Goal: Task Accomplishment & Management: Complete application form

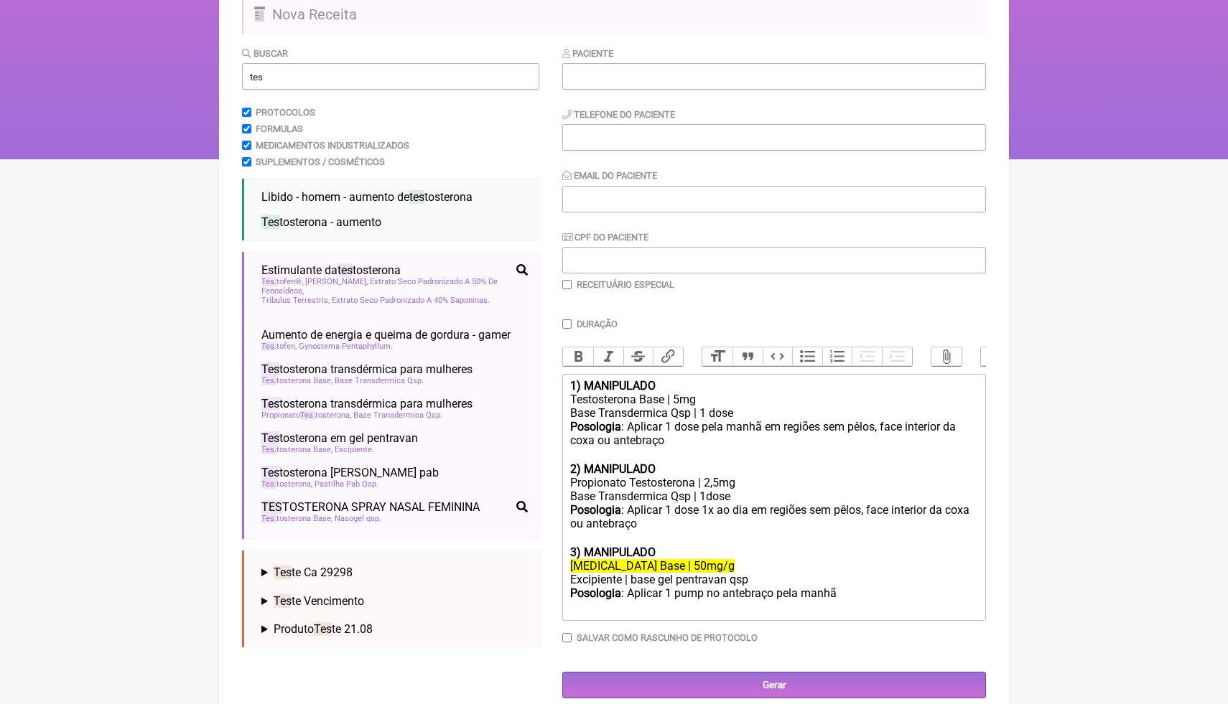
scroll to position [128, 0]
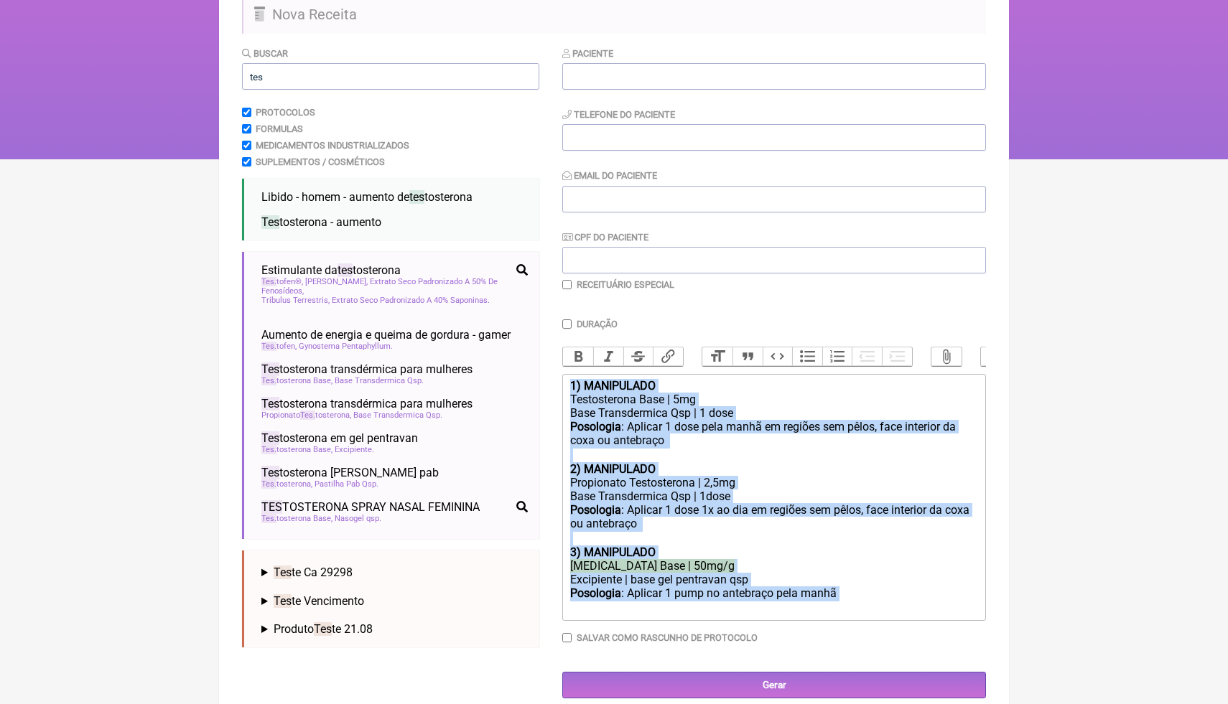
drag, startPoint x: 852, startPoint y: 595, endPoint x: 567, endPoint y: 381, distance: 356.5
click at [567, 381] on trix-editor "1) MANIPULADO Testosterona Base | 5mg Base Transdermica Qsp | 1 dose Posologia …" at bounding box center [774, 497] width 424 height 247
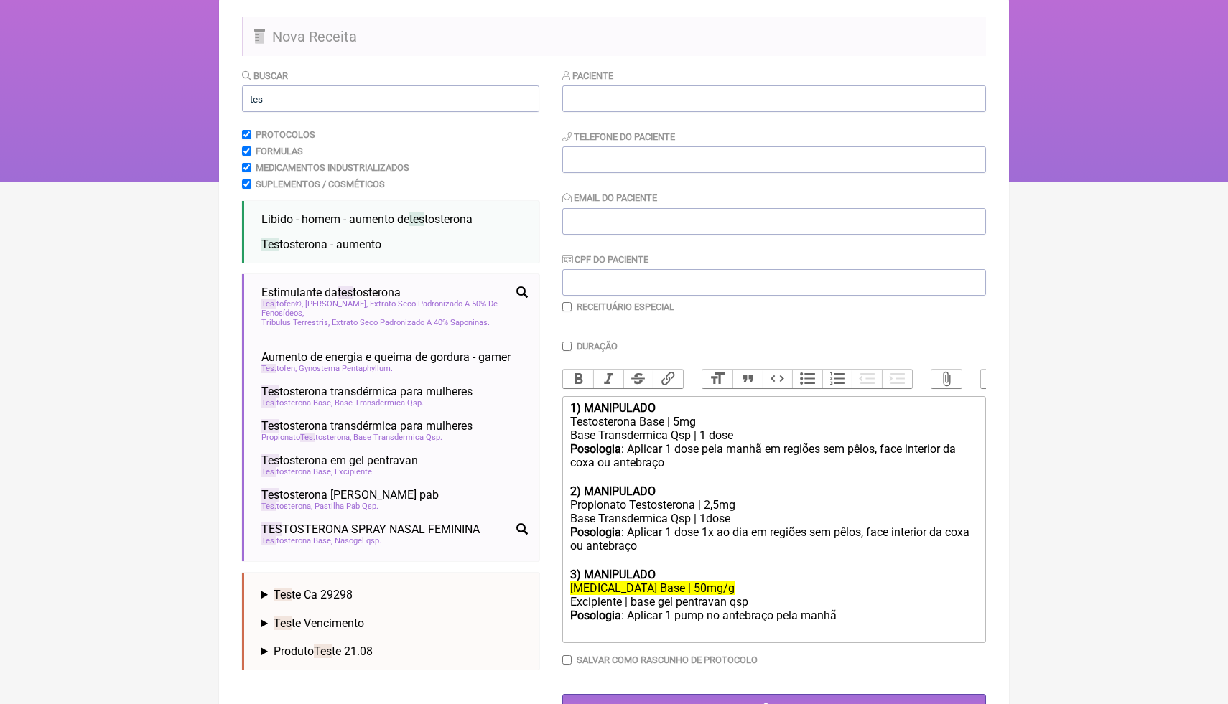
type trix-editor "<div><br><br></div>"
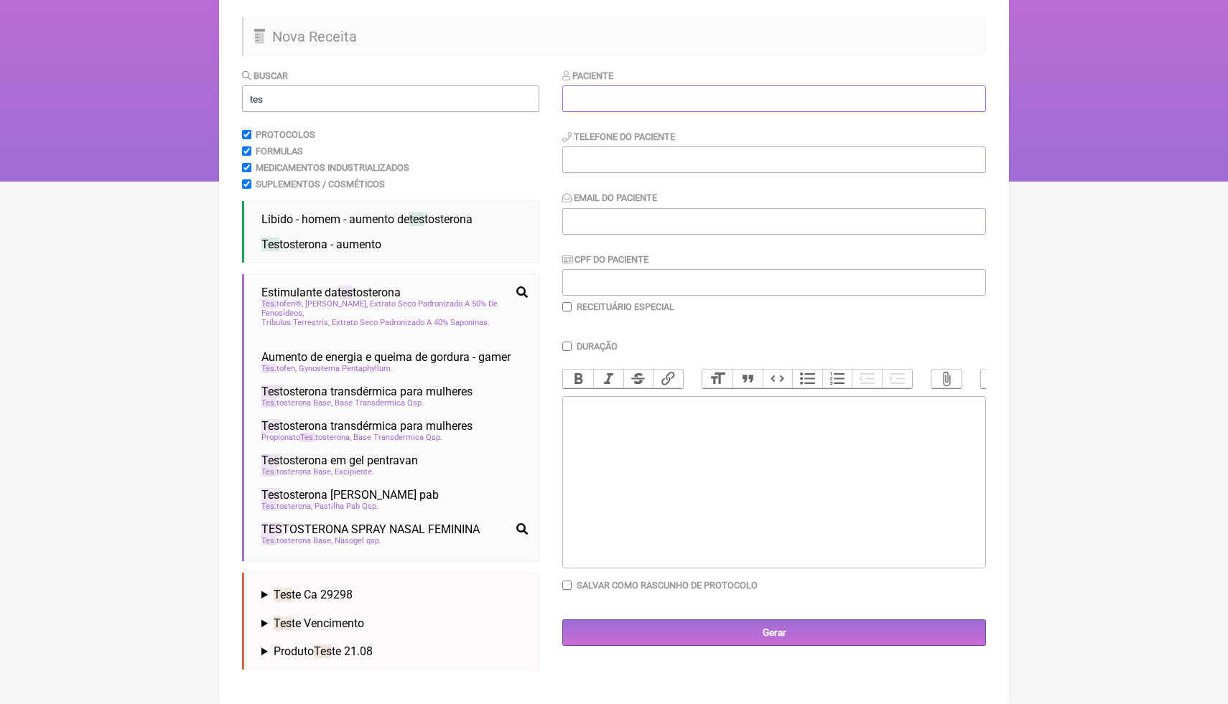
click at [716, 104] on input "text" at bounding box center [774, 98] width 424 height 27
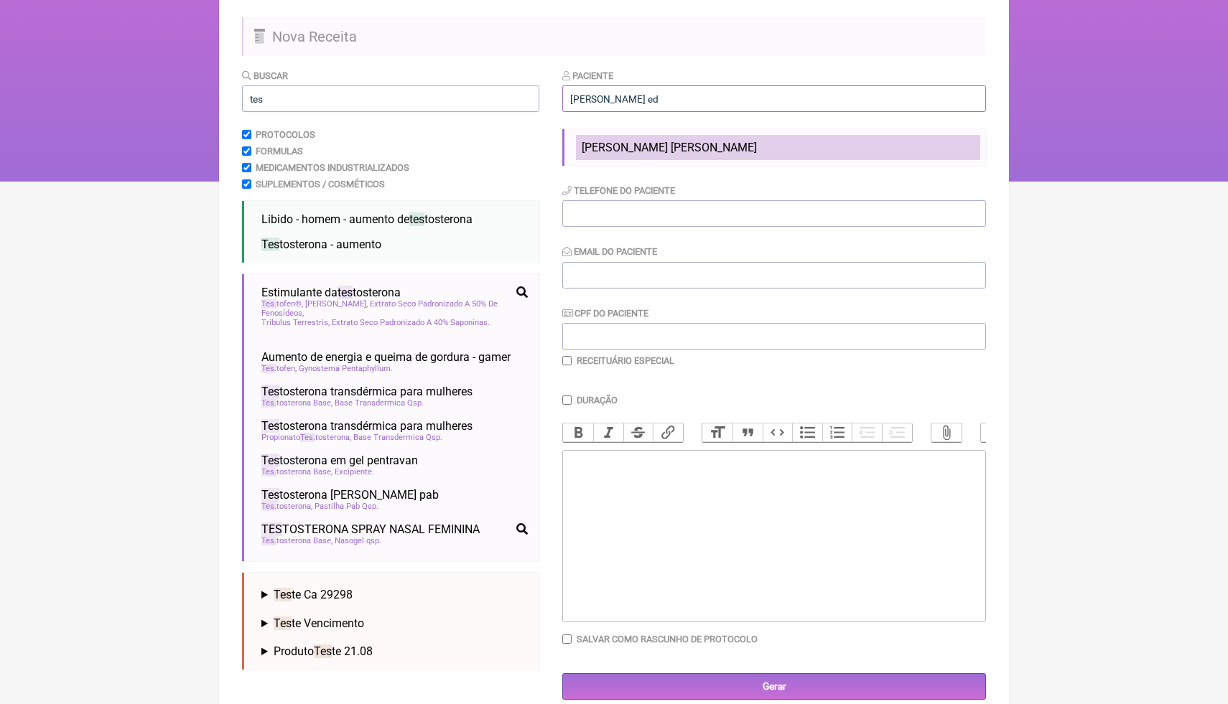
type input "vanessa ed"
click at [748, 142] on li "Vanessa Eduardo Marques" at bounding box center [778, 147] width 404 height 25
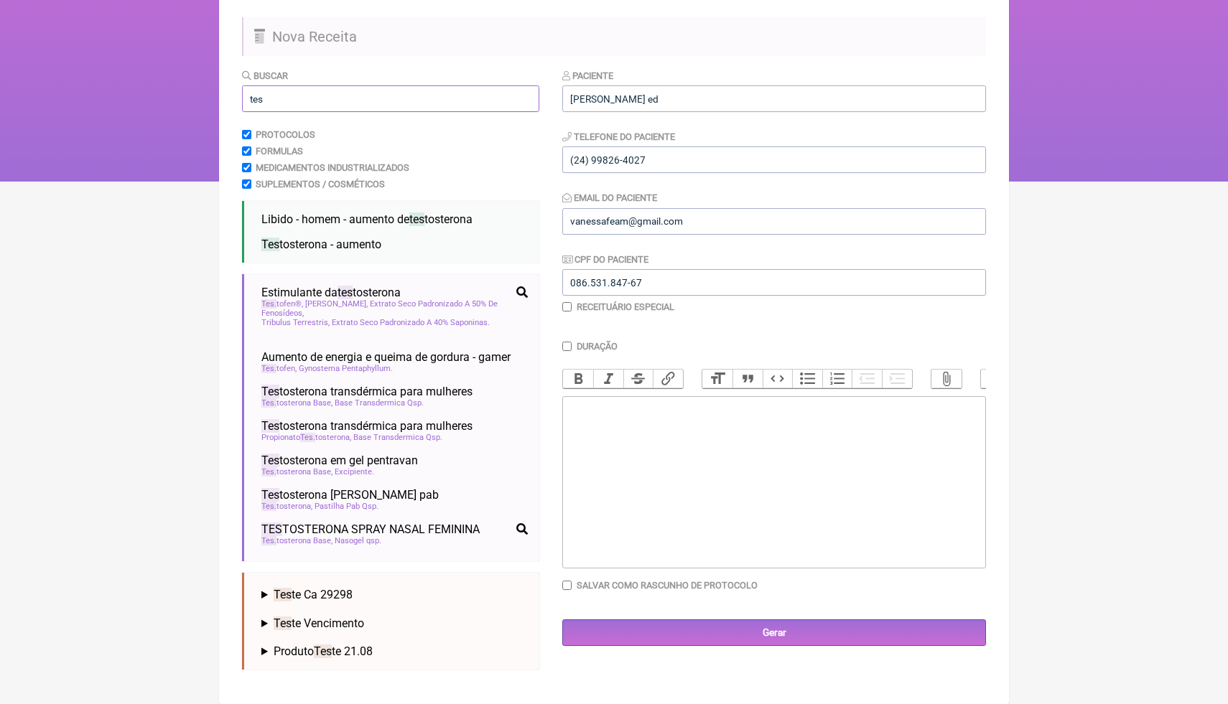
drag, startPoint x: 391, startPoint y: 93, endPoint x: 243, endPoint y: 97, distance: 147.3
click at [243, 97] on input "tes" at bounding box center [390, 98] width 297 height 27
click at [292, 99] on input "tes" at bounding box center [390, 98] width 297 height 27
type input "t"
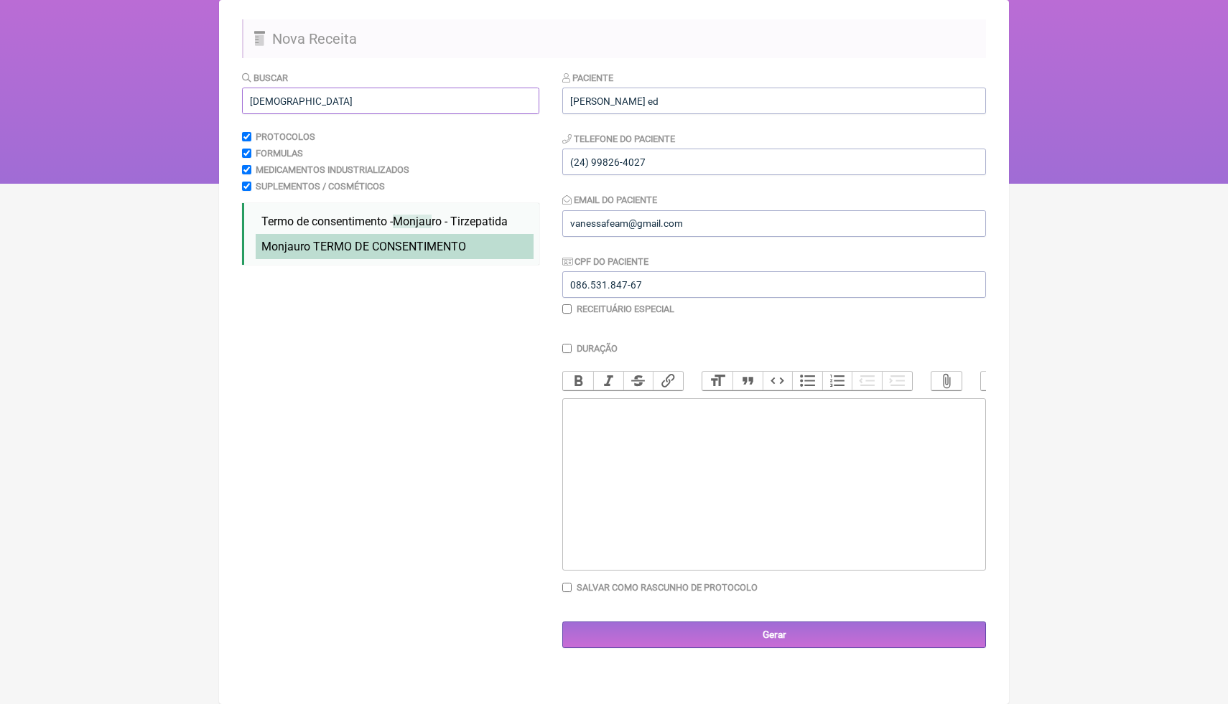
type input "monjau"
click at [327, 236] on li "Monjau ro TERMO DE CONSENTIMENTO" at bounding box center [395, 246] width 278 height 25
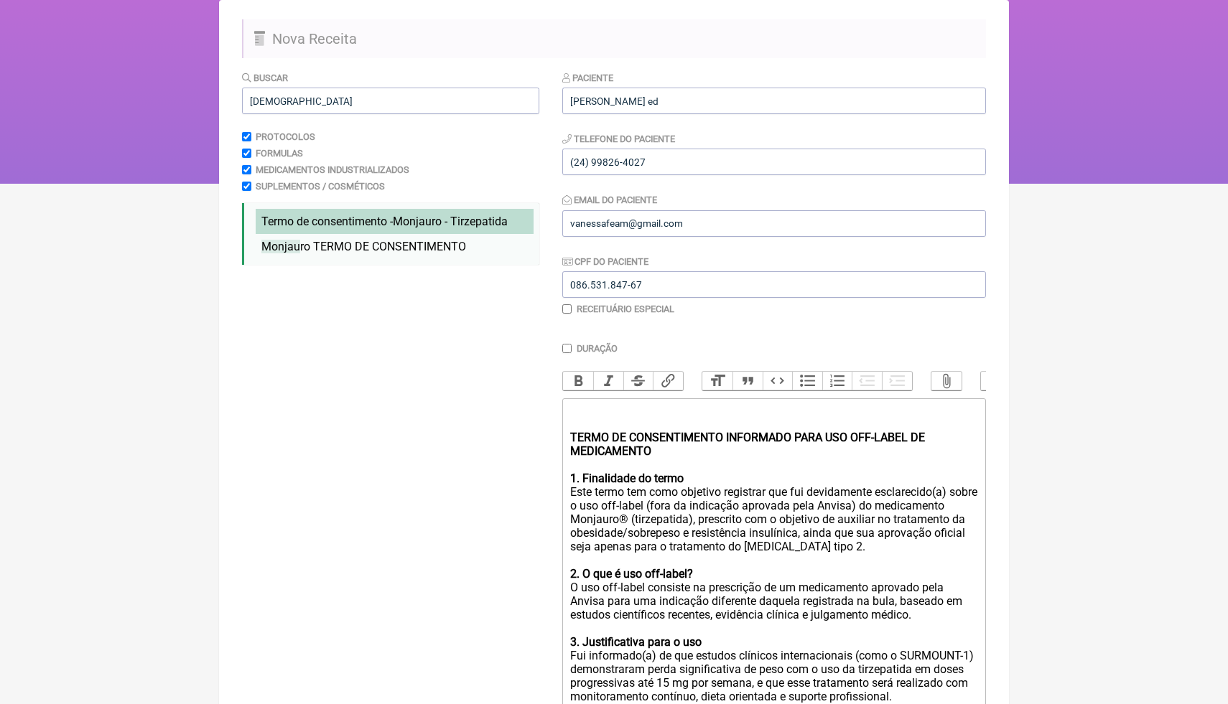
click at [332, 223] on span "Termo de consentimento - Monjau ro - Tirzepatida" at bounding box center [384, 222] width 246 height 14
click at [1177, 184] on html "FormulApp (Clínica Balance - Dra. Bruna Scalco) Sair Pacientes Receitas Protoco…" at bounding box center [614, 40] width 1228 height 287
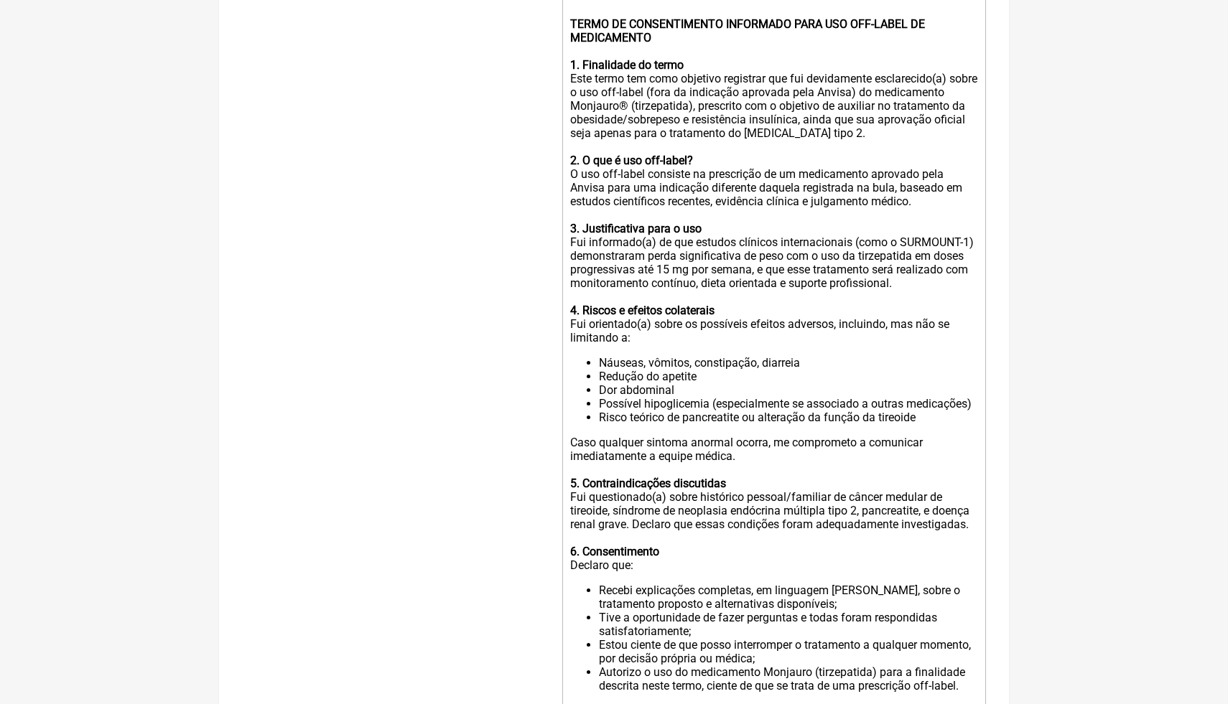
scroll to position [563, 0]
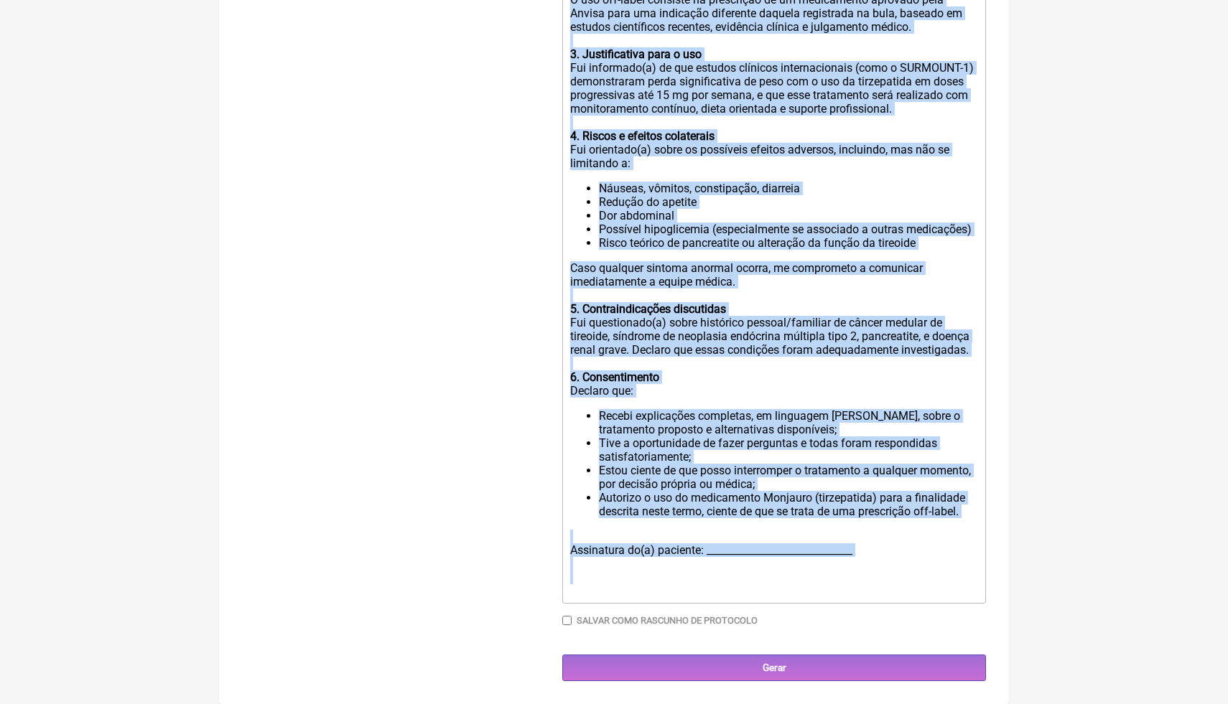
drag, startPoint x: 567, startPoint y: 17, endPoint x: 951, endPoint y: 704, distance: 787.7
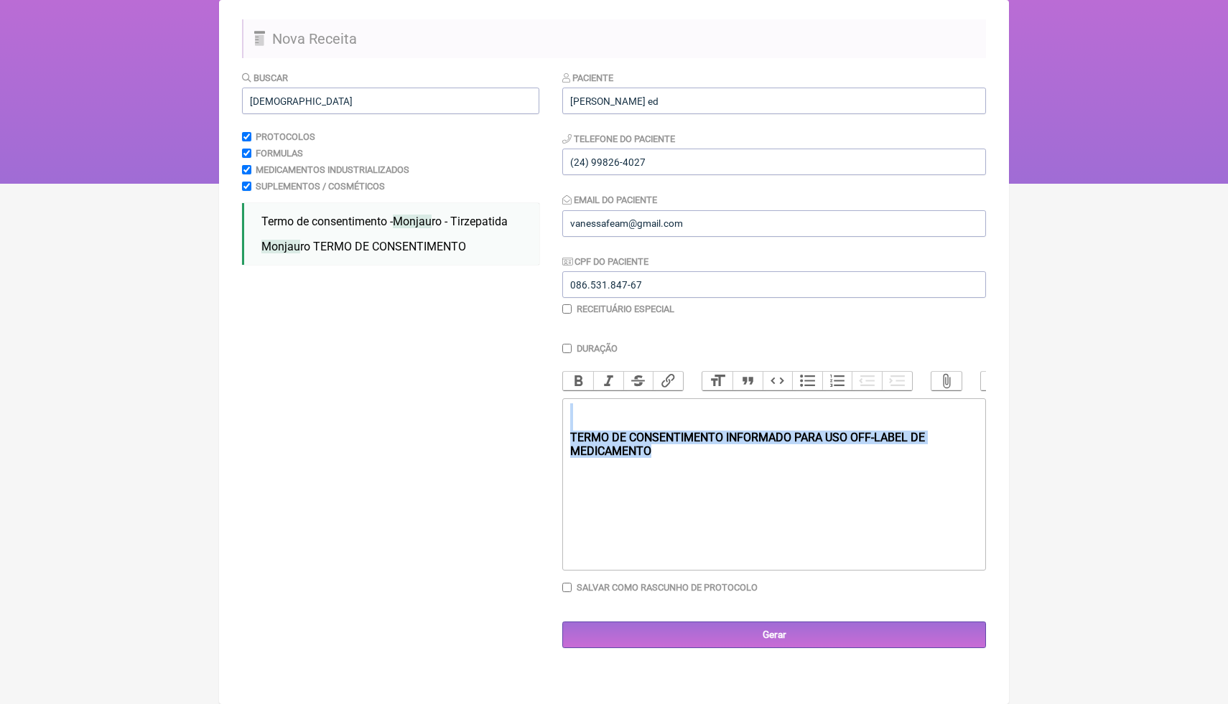
drag, startPoint x: 683, startPoint y: 451, endPoint x: 563, endPoint y: 421, distance: 123.7
click at [562, 420] on form "Buscar monjau Protocolos Formulas Medicamentos Industrializados Suplementos / C…" at bounding box center [614, 359] width 744 height 579
type trix-editor "<div><br><br></div><div><br></div><div><br></div>"
click at [302, 106] on input "monjau" at bounding box center [390, 101] width 297 height 27
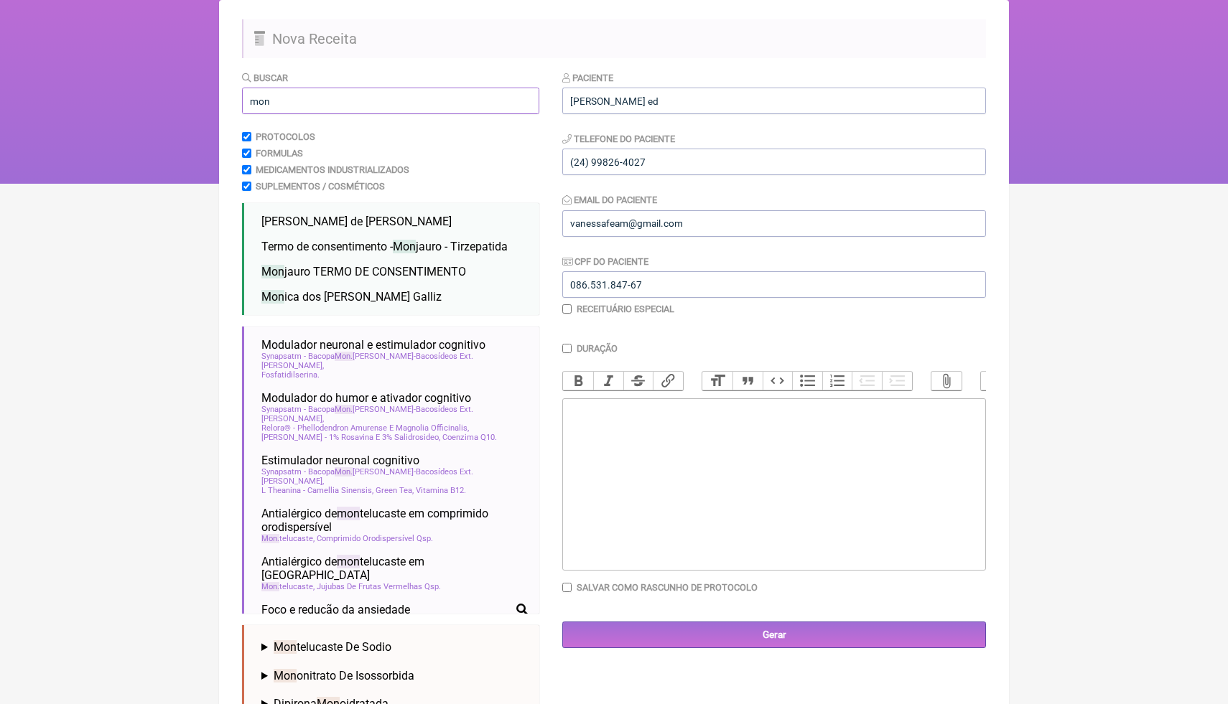
type input "mon"
click at [1023, 184] on html "FormulApp (Clínica Balance - Dra. Bruna Scalco) Sair Pacientes Receitas Protoco…" at bounding box center [614, 40] width 1228 height 287
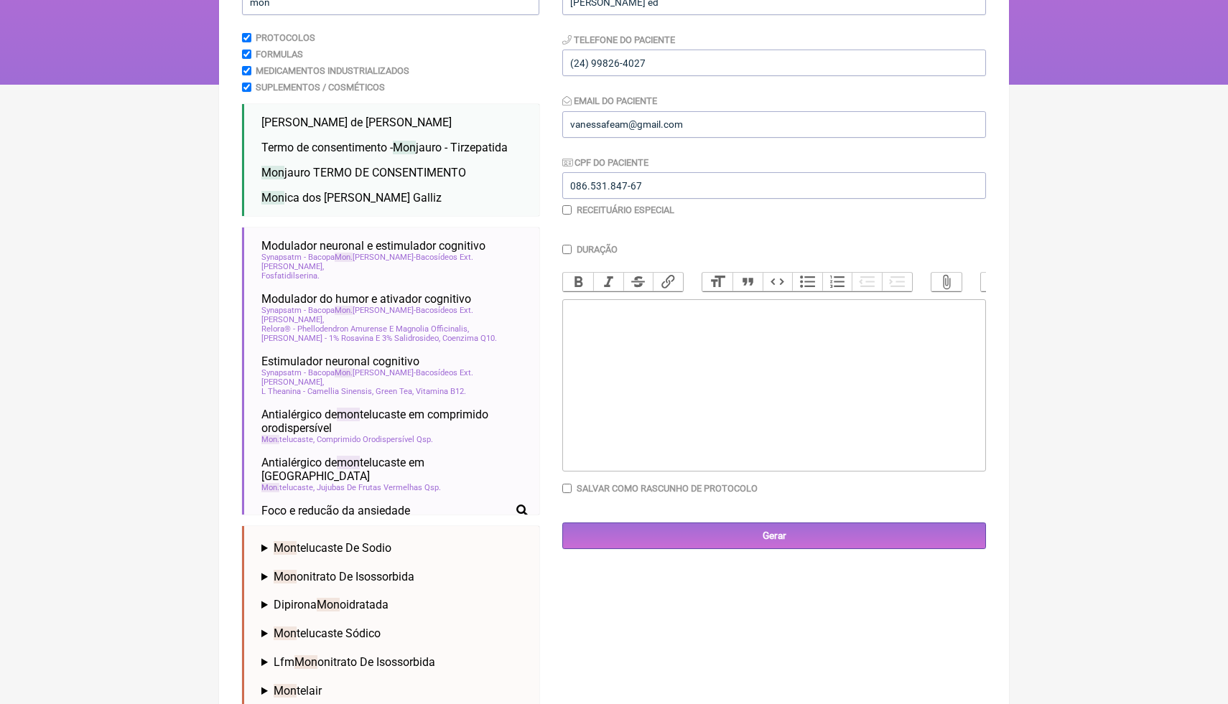
scroll to position [202, 0]
click at [835, 333] on div at bounding box center [774, 339] width 408 height 14
click at [572, 370] on div "USO SUBCUTANEO: Monjauro" at bounding box center [774, 352] width 408 height 41
click at [642, 366] on div "USO SUBCUTANEO: 1) Monjauro" at bounding box center [774, 352] width 408 height 41
click at [709, 369] on div "USO SUBCUTANEO: 1) Monjauro ( Tirzepatida) 5mg - 1 caixa" at bounding box center [774, 352] width 408 height 41
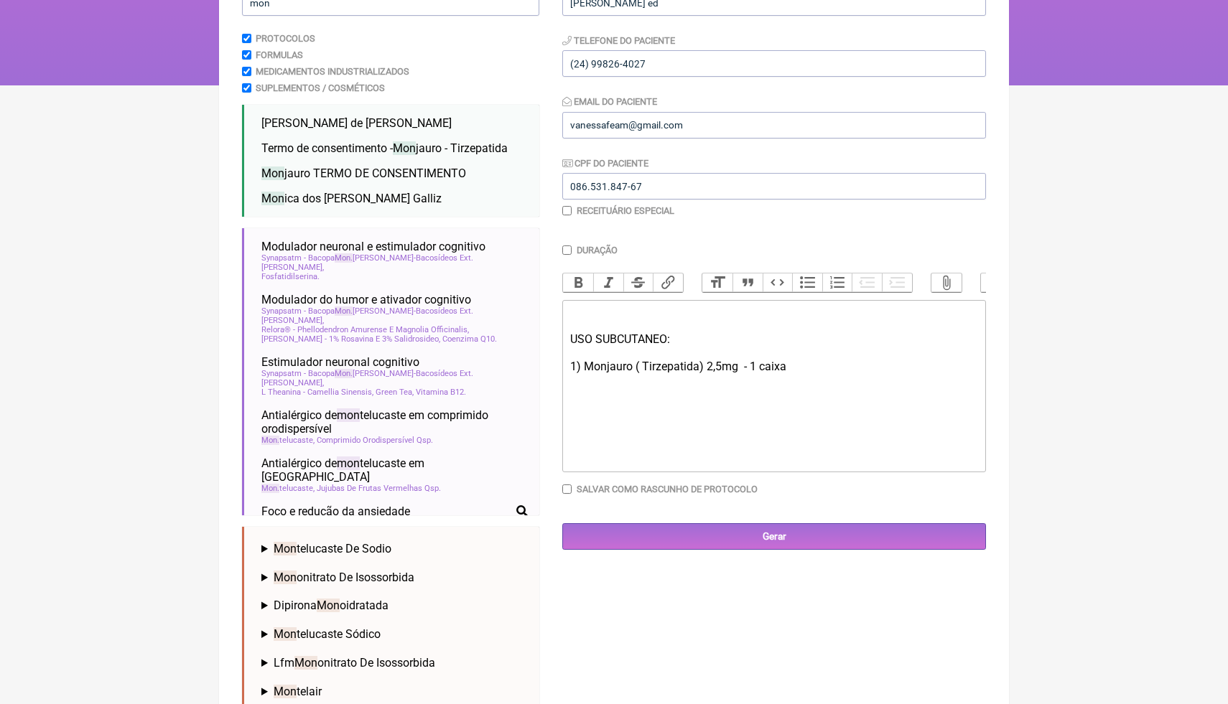
click at [796, 375] on div at bounding box center [774, 380] width 408 height 14
type trix-editor "<div><br><br></div><div>USO SUBCUTANEO:<br><br>1) Monjauro ( Tirzepatida) 2,5mg…"
click at [567, 490] on input "Salvar como rascunho de Protocolo" at bounding box center [566, 489] width 9 height 9
checkbox input "true"
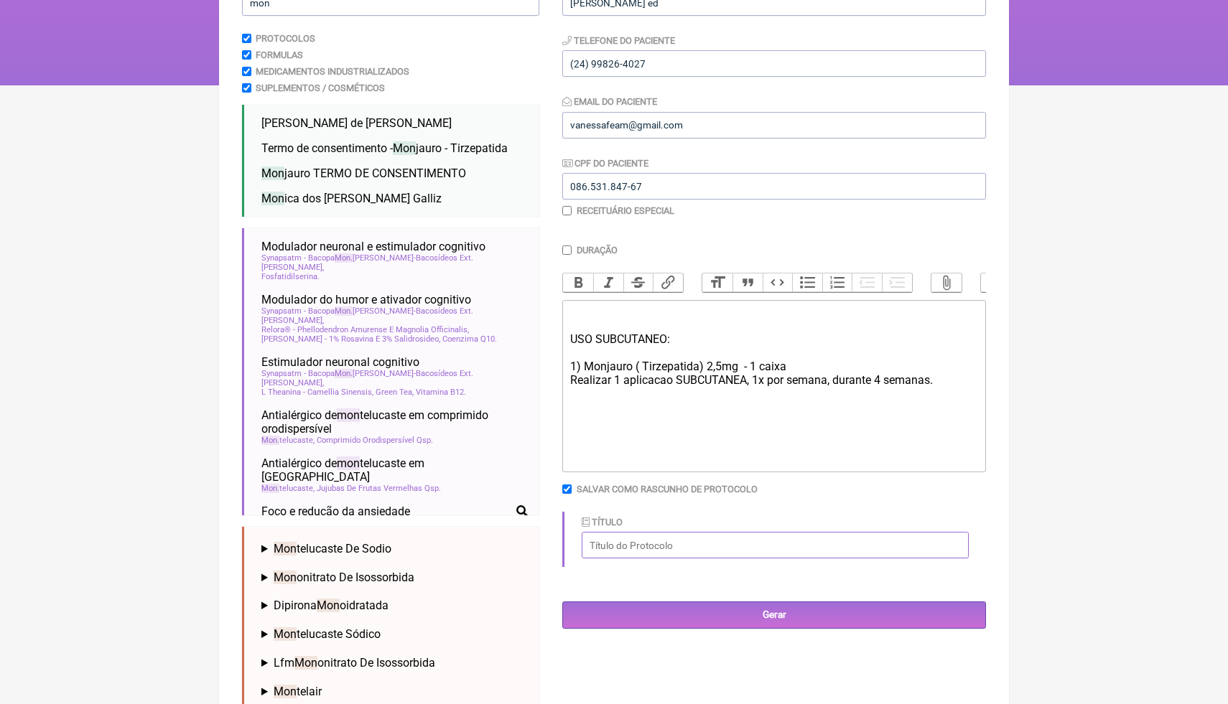
click at [614, 548] on input "Título" at bounding box center [775, 545] width 387 height 27
type input "Monjauro 2,5"
click at [763, 615] on input "Gerar" at bounding box center [774, 615] width 424 height 27
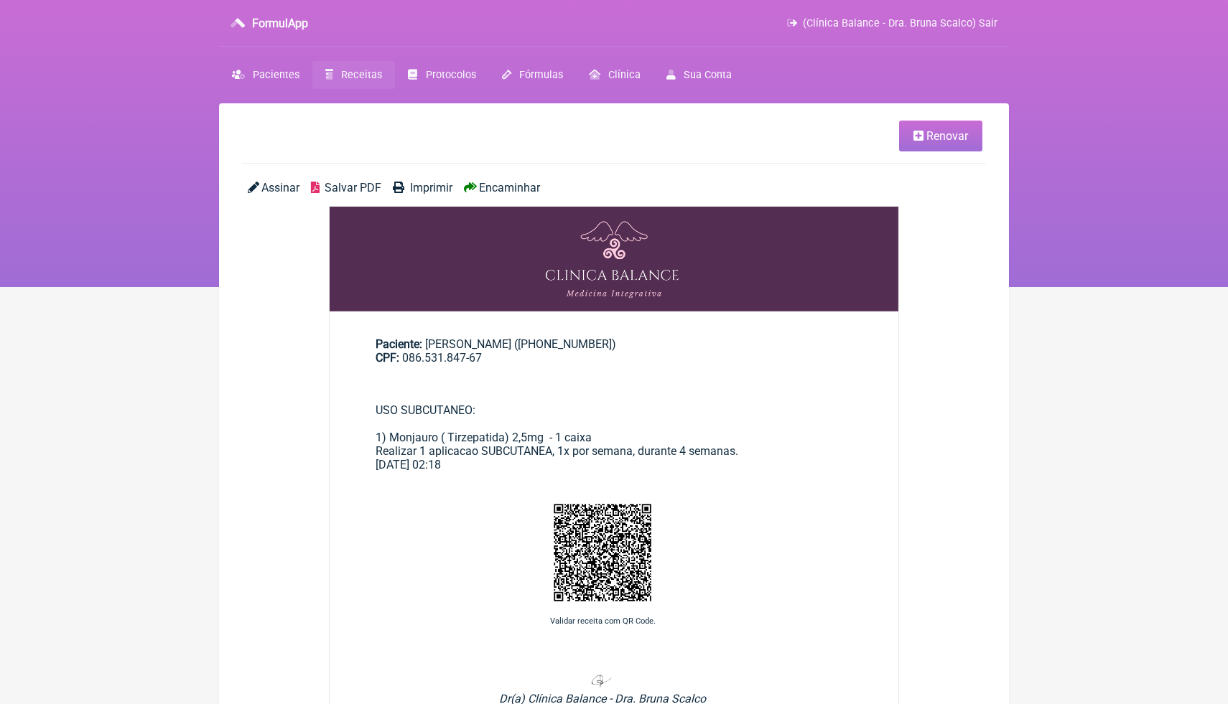
click at [365, 187] on span "Salvar PDF" at bounding box center [353, 188] width 57 height 14
